Goal: Task Accomplishment & Management: Use online tool/utility

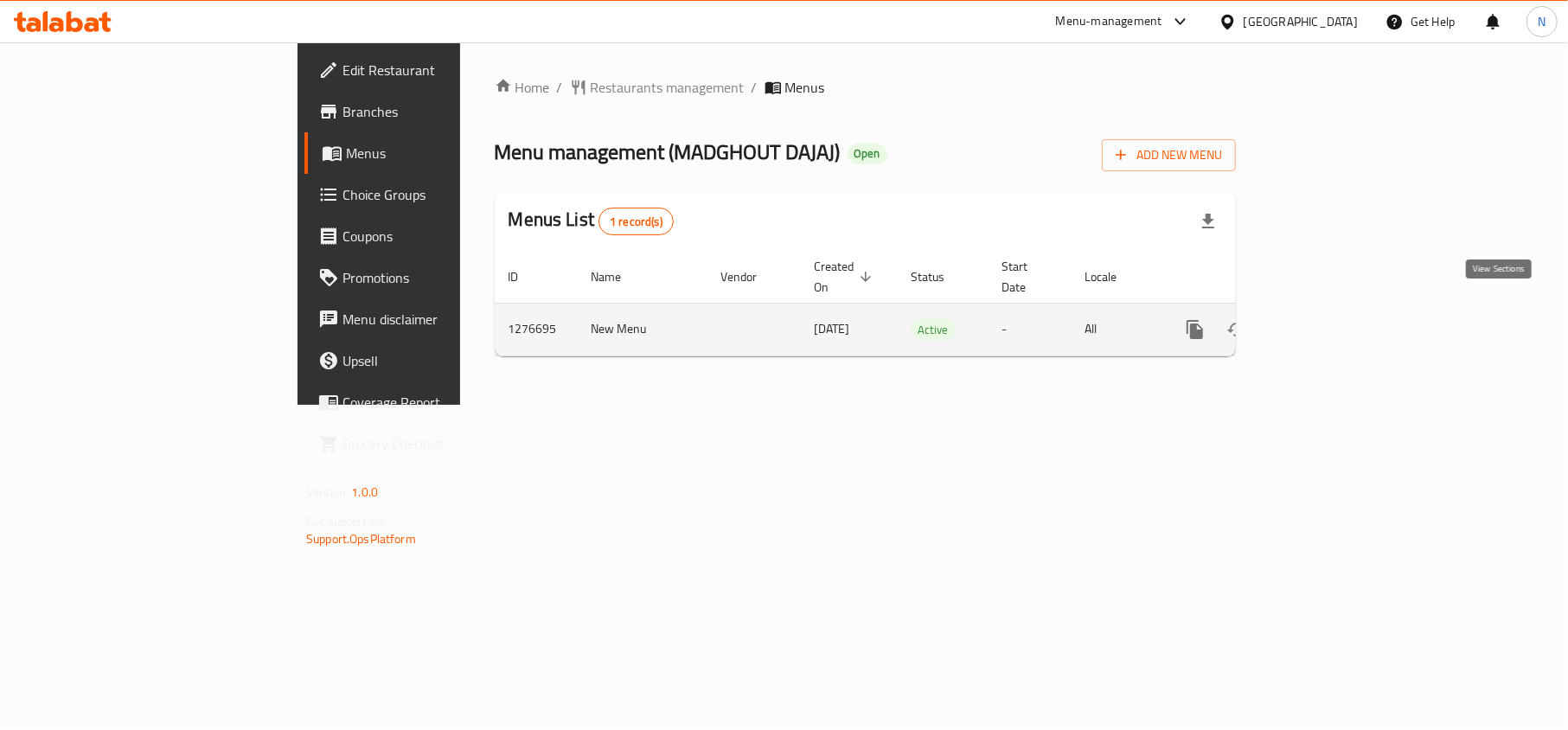
click at [1330, 319] on icon "enhanced table" at bounding box center [1319, 329] width 21 height 21
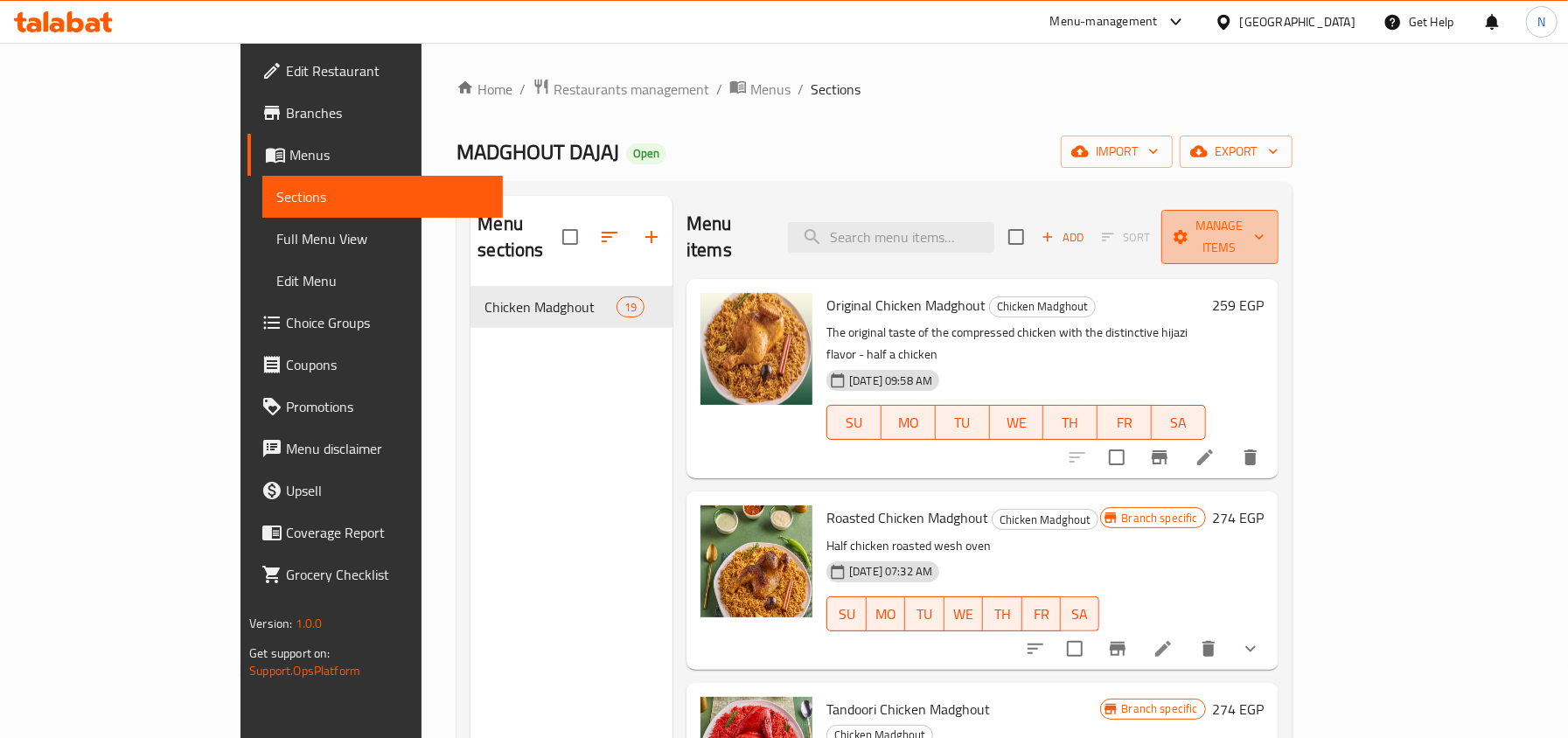
click at [1264, 231] on span "Manage items" at bounding box center [1220, 237] width 89 height 44
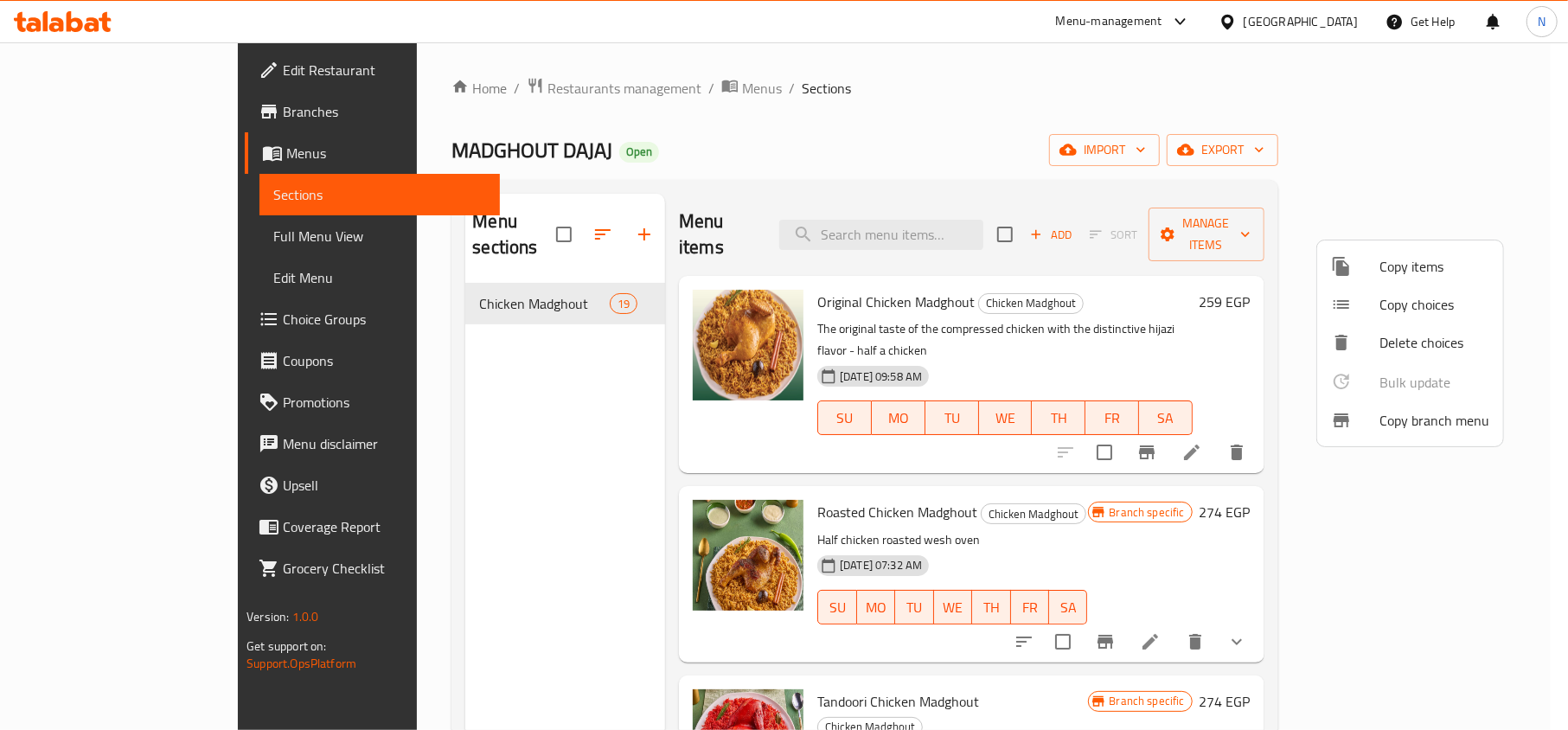
click at [1360, 426] on div at bounding box center [1355, 420] width 49 height 21
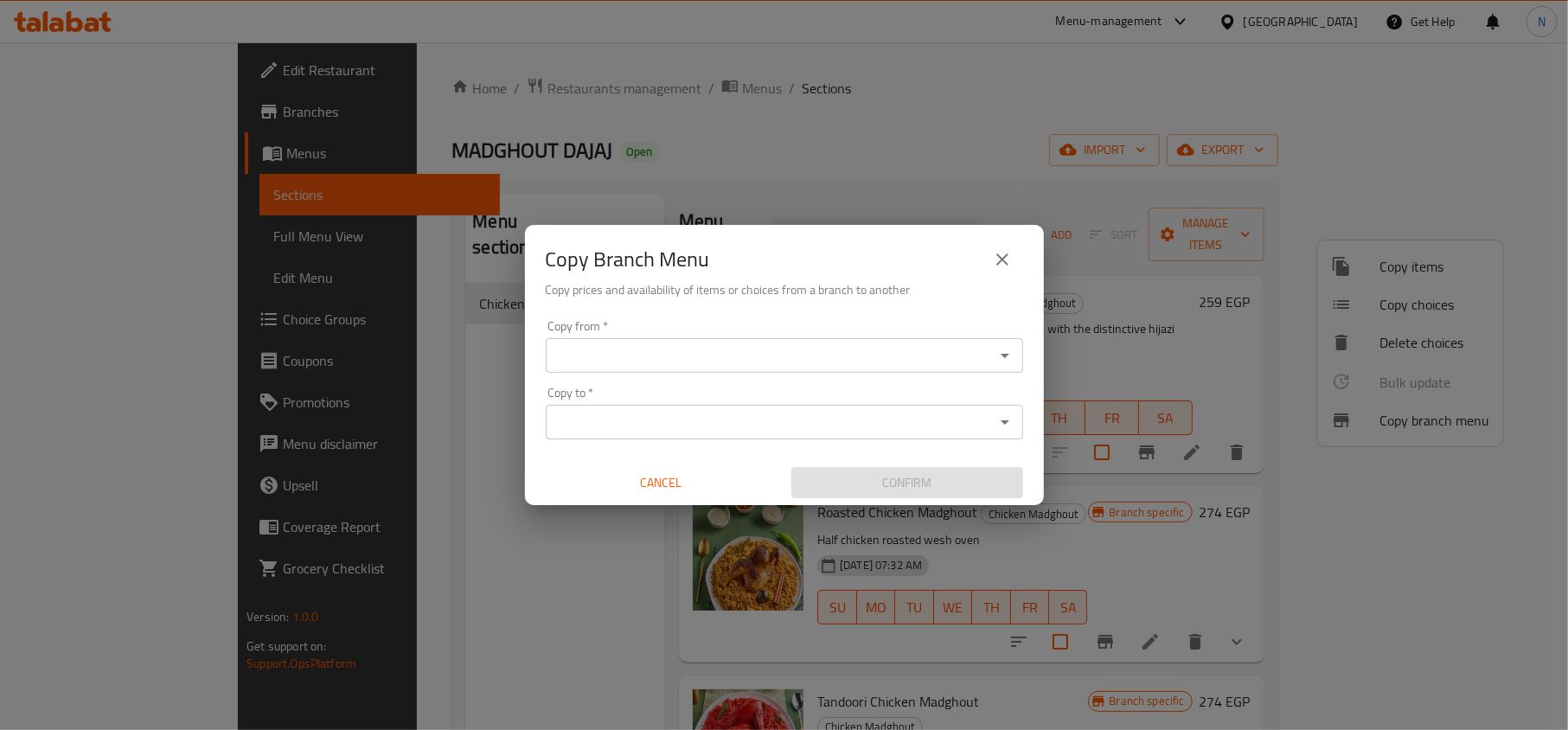
click at [810, 358] on input "Copy from   *" at bounding box center [770, 356] width 438 height 24
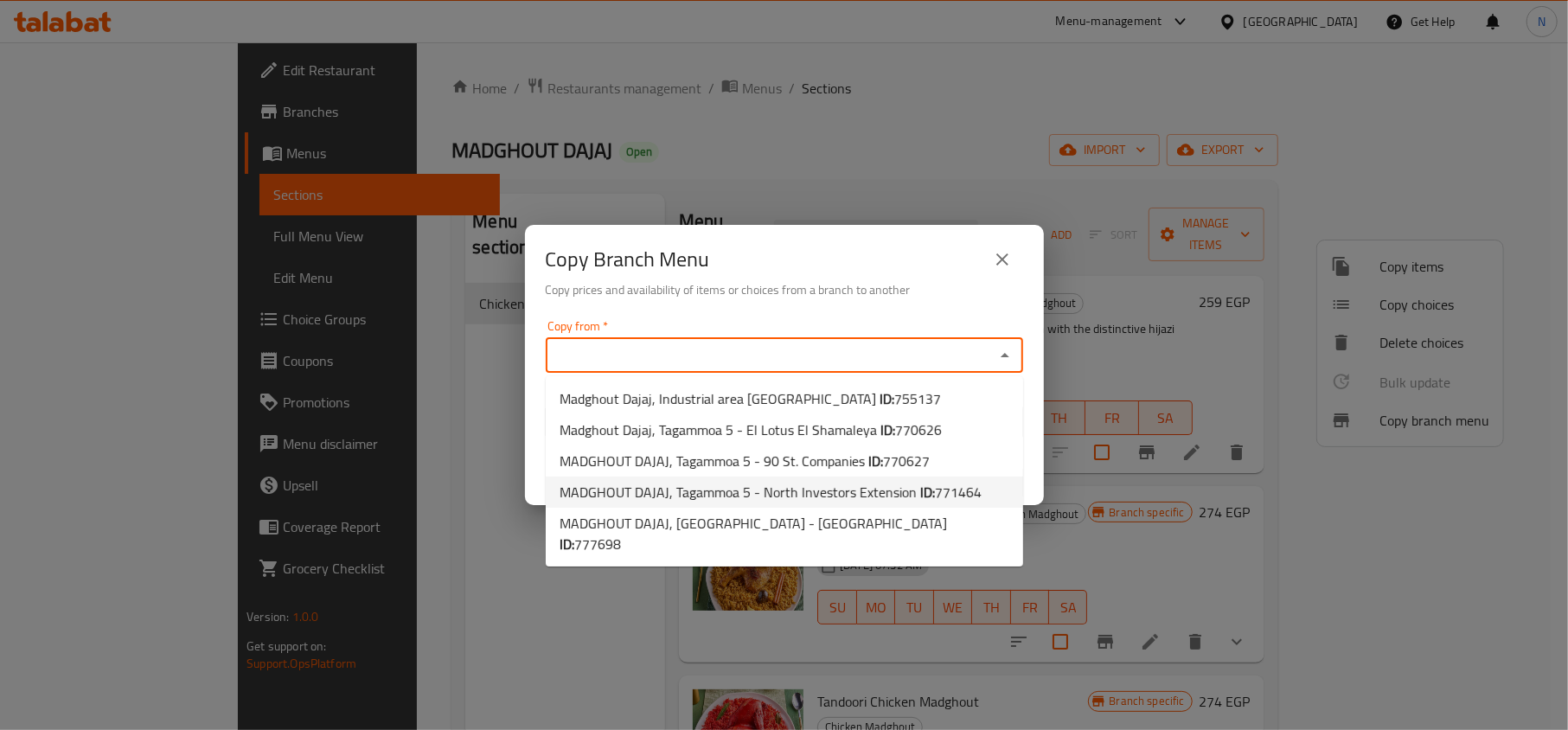
click at [835, 499] on span "MADGHOUT DAJAJ, Tagammoa 5 - North Investors Extension ID: 771464" at bounding box center [770, 492] width 422 height 21
type input "MADGHOUT DAJAJ, Tagammoa 5 - North Investors Extension"
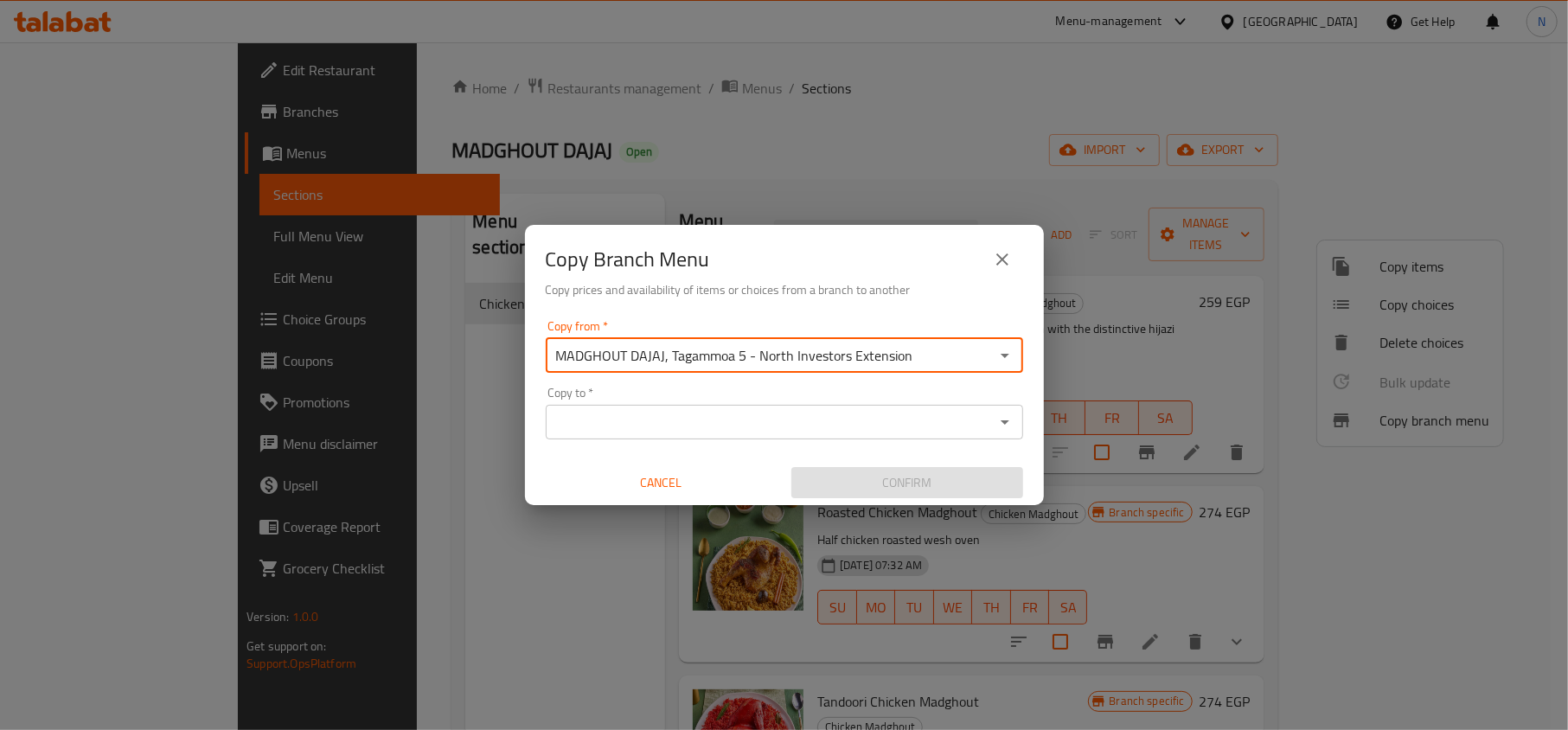
click at [764, 420] on input "Copy to   *" at bounding box center [770, 421] width 438 height 24
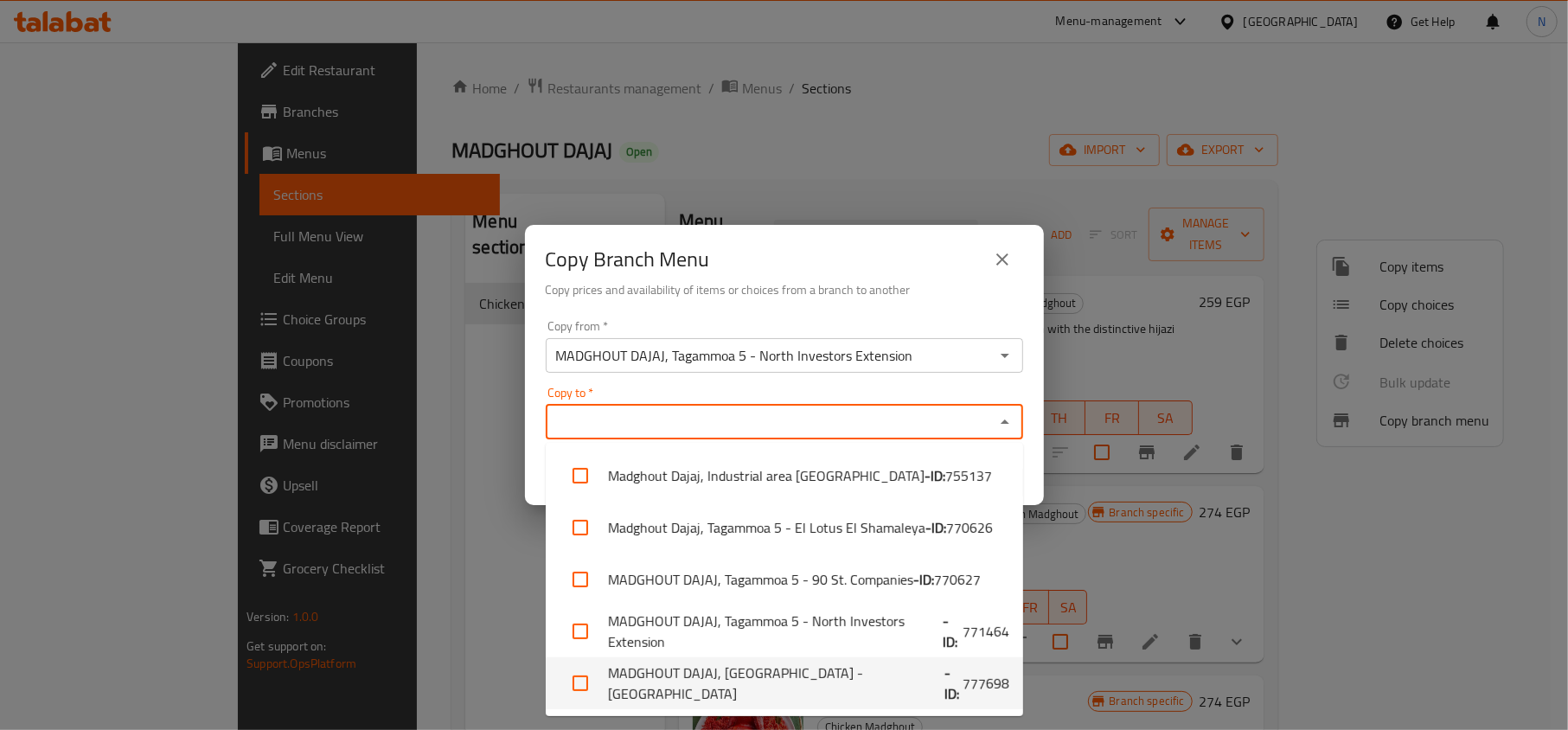
click at [945, 677] on b "- ID:" at bounding box center [954, 683] width 18 height 42
checkbox input "true"
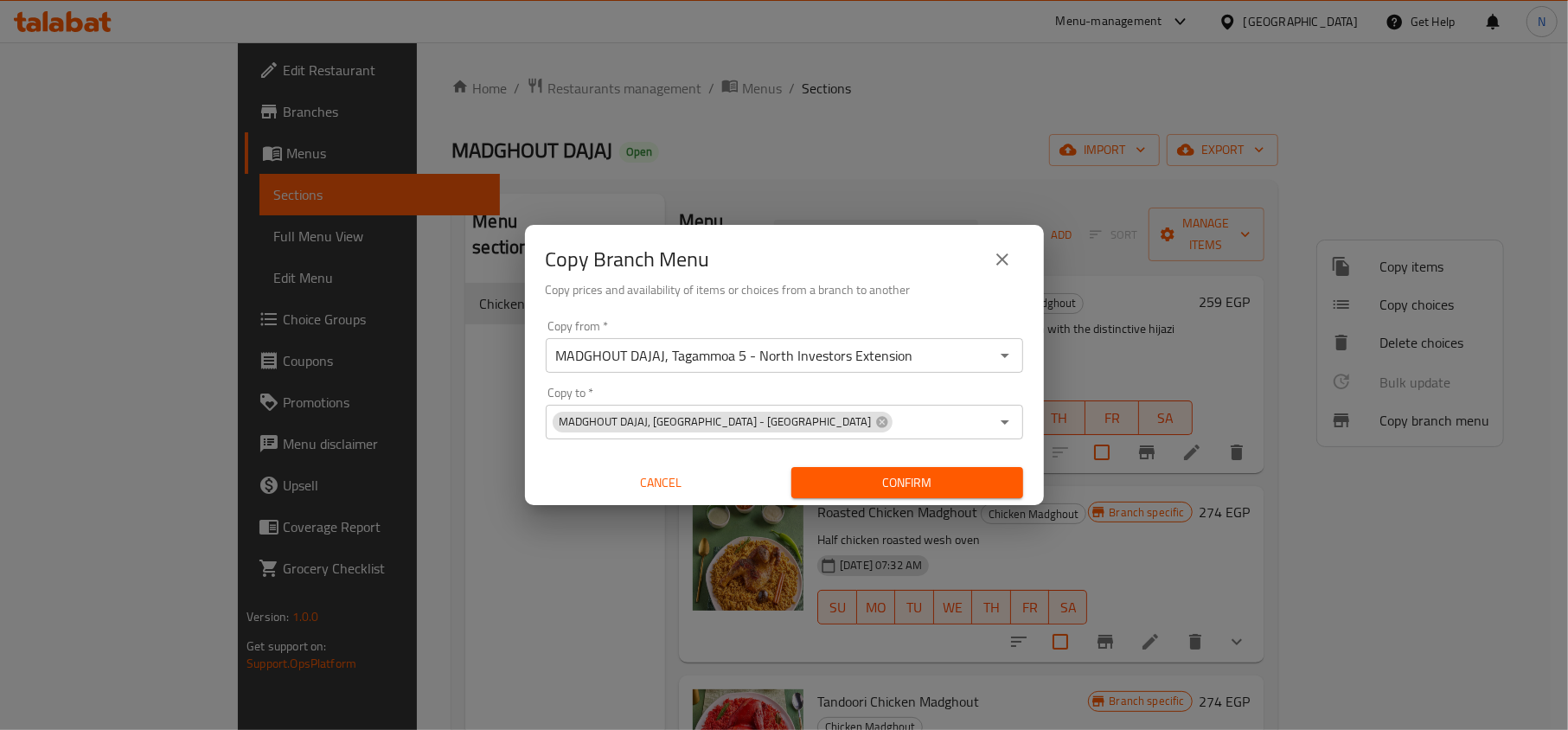
click at [946, 282] on h6 "Copy prices and availability of items or choices from a branch to another" at bounding box center [784, 290] width 477 height 19
click at [909, 498] on button "Confirm" at bounding box center [907, 483] width 232 height 32
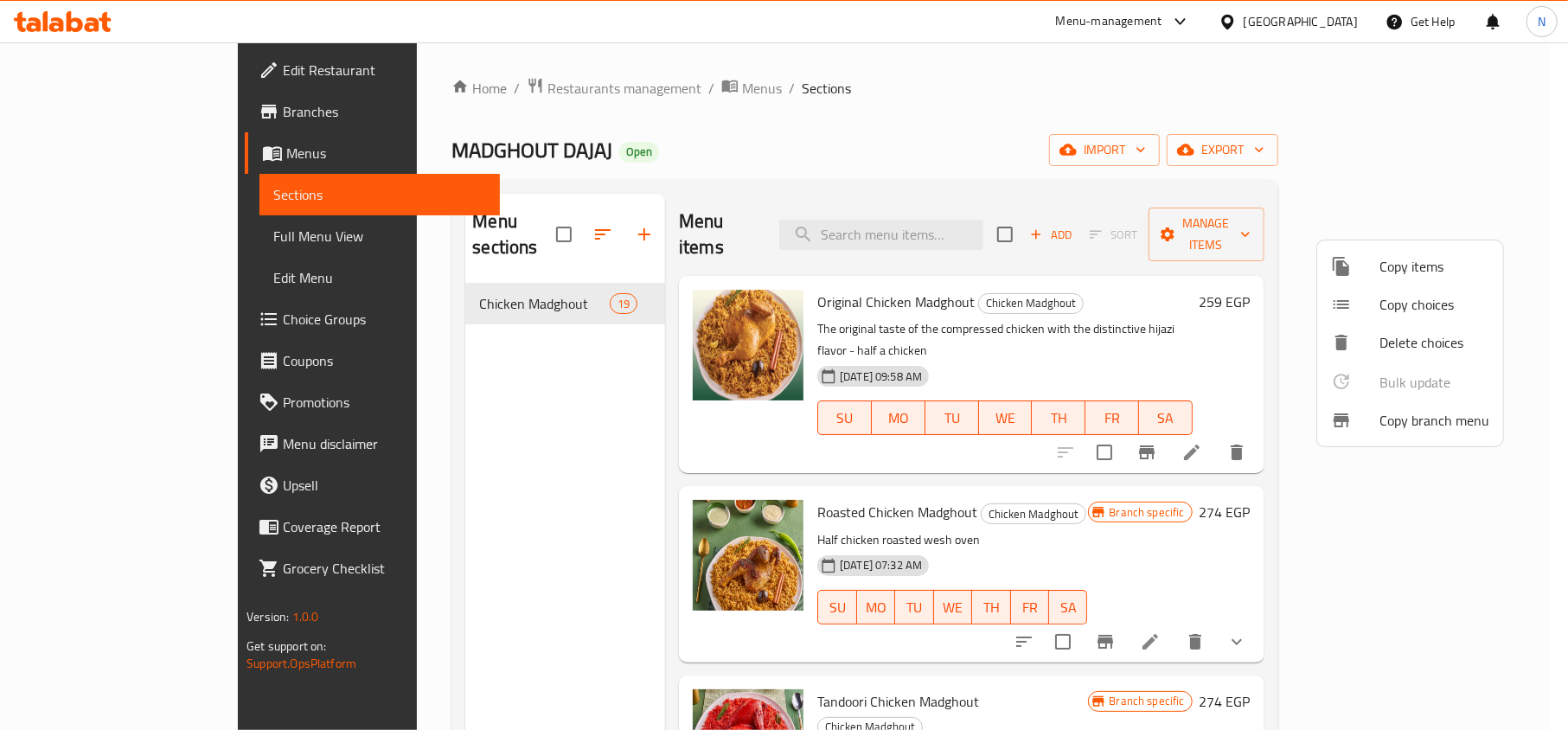
click at [159, 112] on div at bounding box center [784, 365] width 1568 height 730
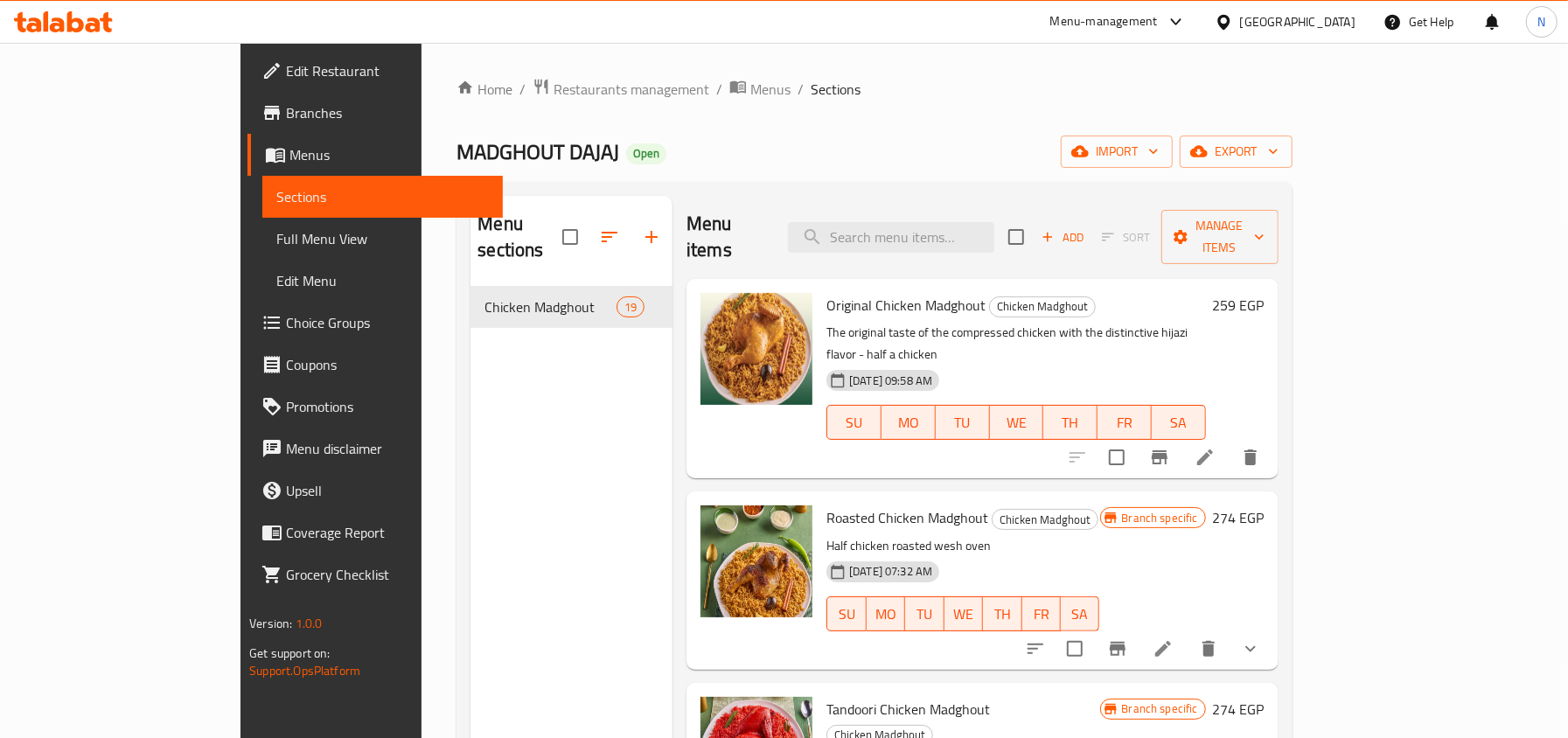
click at [286, 113] on span "Branches" at bounding box center [386, 112] width 202 height 21
